Goal: Transaction & Acquisition: Purchase product/service

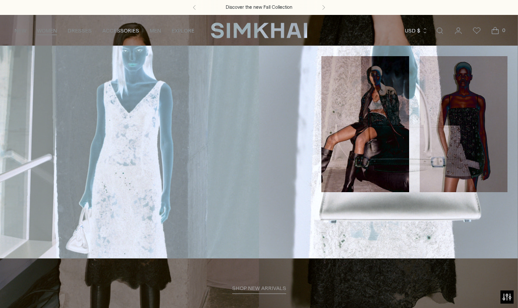
click at [50, 203] on link "Pants & Shorts" at bounding box center [32, 206] width 43 height 6
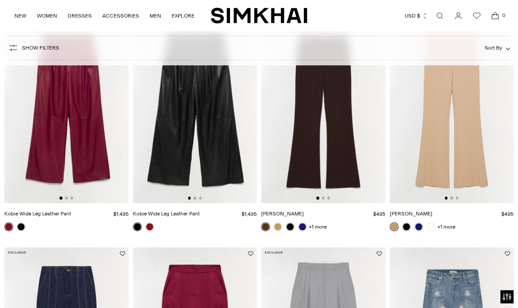
scroll to position [105, 0]
click at [322, 229] on link "+1 more" at bounding box center [317, 227] width 18 height 12
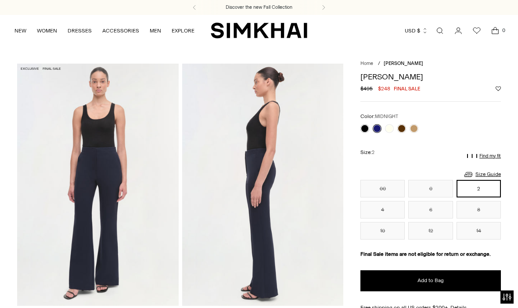
click at [367, 126] on link at bounding box center [364, 128] width 9 height 9
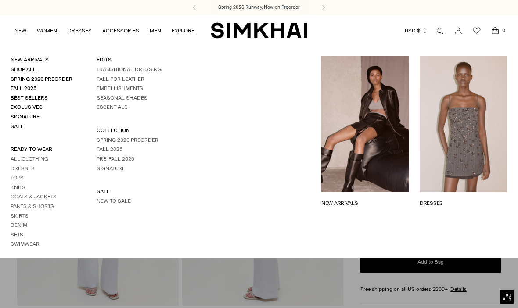
click at [50, 203] on link "Pants & Shorts" at bounding box center [32, 206] width 43 height 6
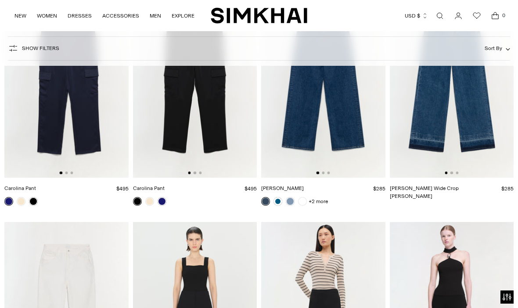
scroll to position [2423, 0]
